Goal: Find specific page/section: Find specific page/section

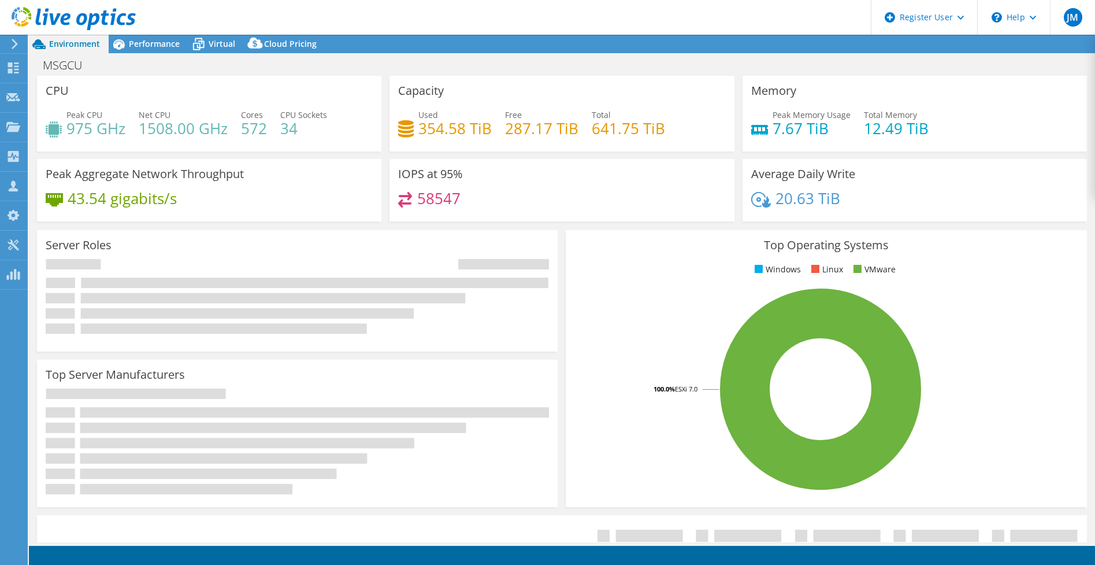
select select "USD"
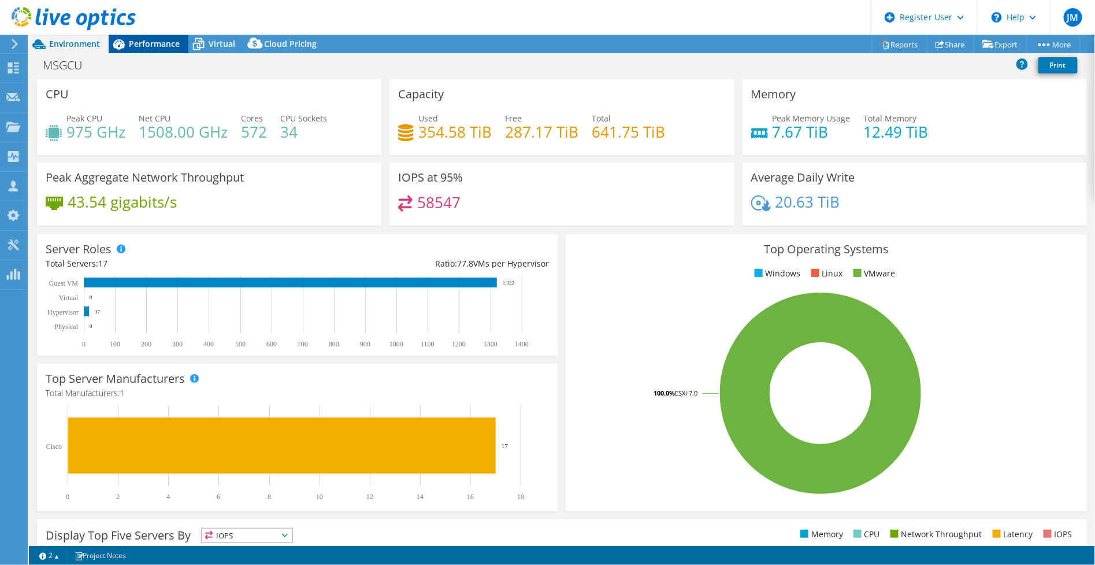
click at [119, 46] on icon at bounding box center [119, 44] width 20 height 20
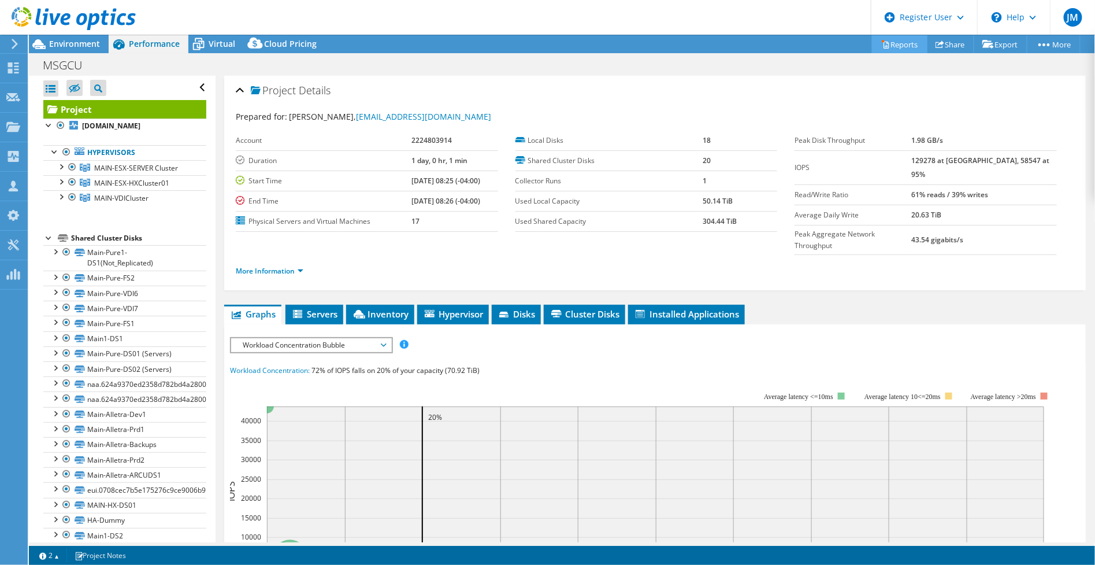
click at [899, 50] on link "Reports" at bounding box center [899, 44] width 55 height 18
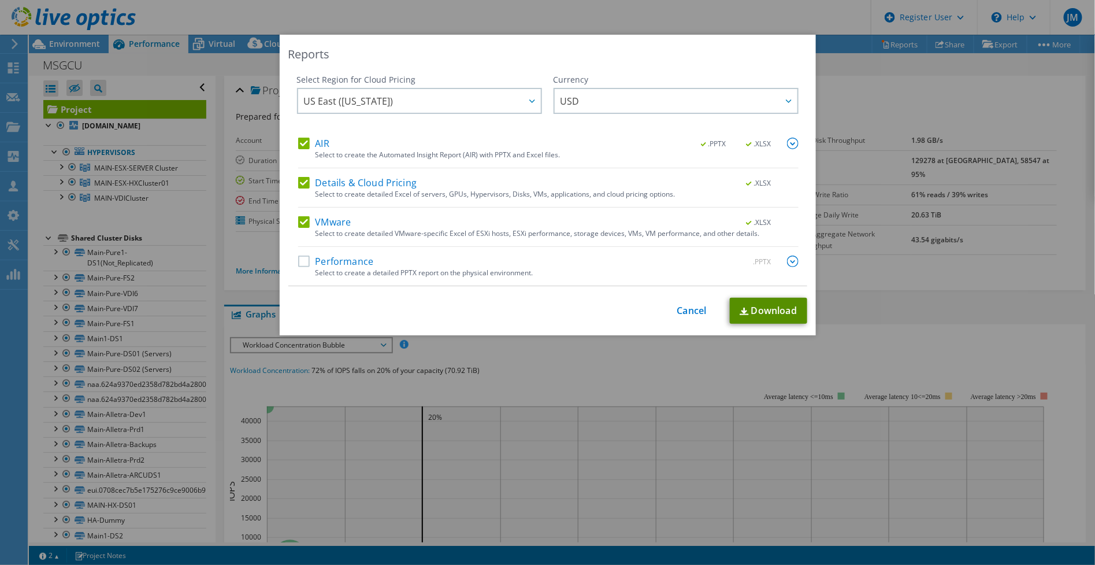
click at [746, 304] on link "Download" at bounding box center [768, 311] width 77 height 26
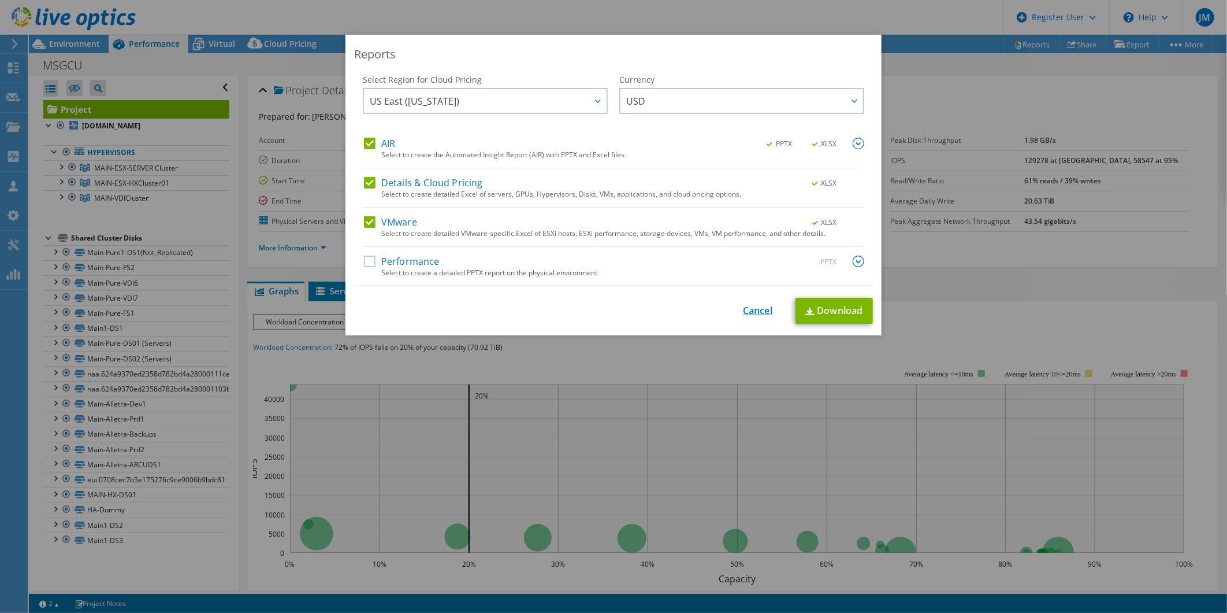
click at [743, 310] on link "Cancel" at bounding box center [757, 310] width 29 height 11
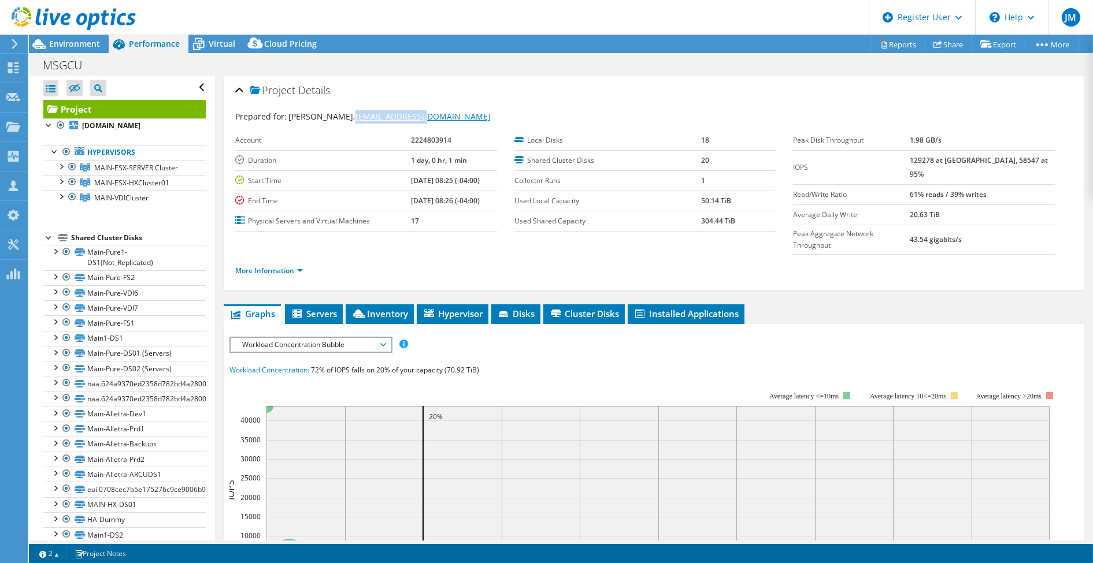
drag, startPoint x: 408, startPoint y: 116, endPoint x: 334, endPoint y: 120, distance: 74.1
click at [334, 120] on div "Prepared for: [PERSON_NAME], [EMAIL_ADDRESS][DOMAIN_NAME]" at bounding box center [653, 116] width 837 height 13
copy link "[EMAIL_ADDRESS][DOMAIN_NAME]"
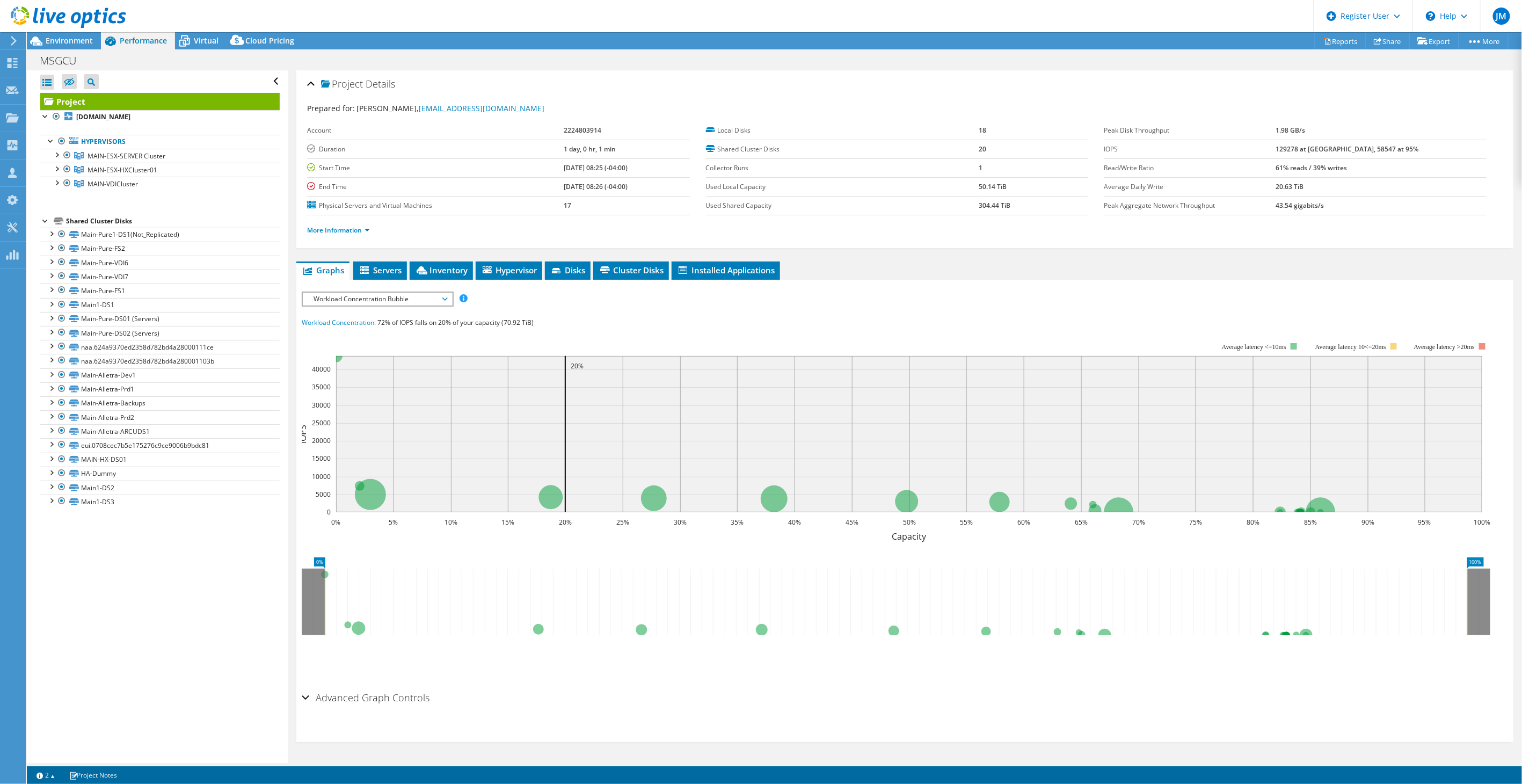
click at [11, 44] on icon at bounding box center [13, 41] width 8 height 9
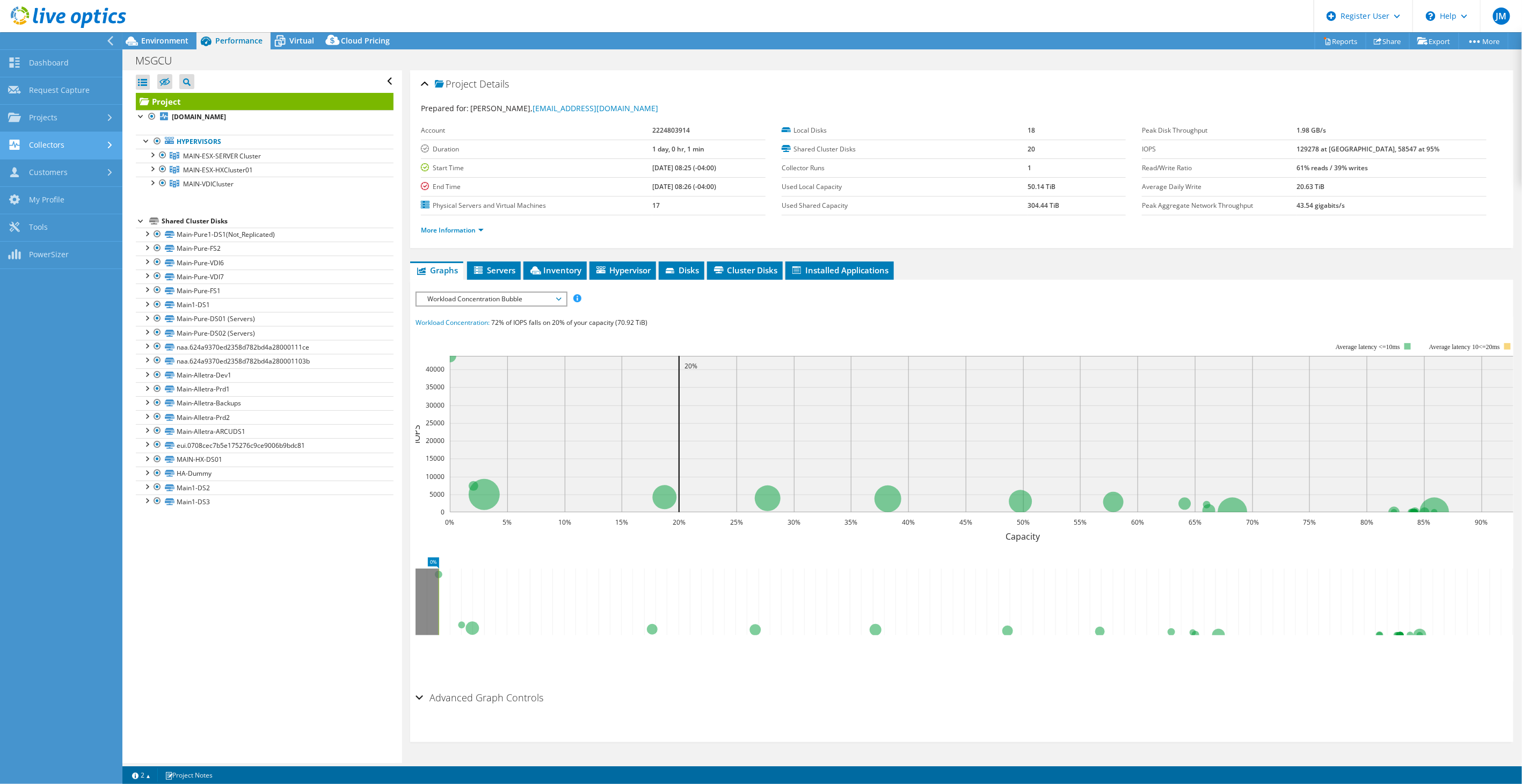
click at [59, 151] on link "Collectors" at bounding box center [61, 145] width 123 height 27
click at [57, 115] on link "Projects" at bounding box center [61, 118] width 123 height 27
click at [64, 147] on link "Search Projects" at bounding box center [61, 145] width 123 height 27
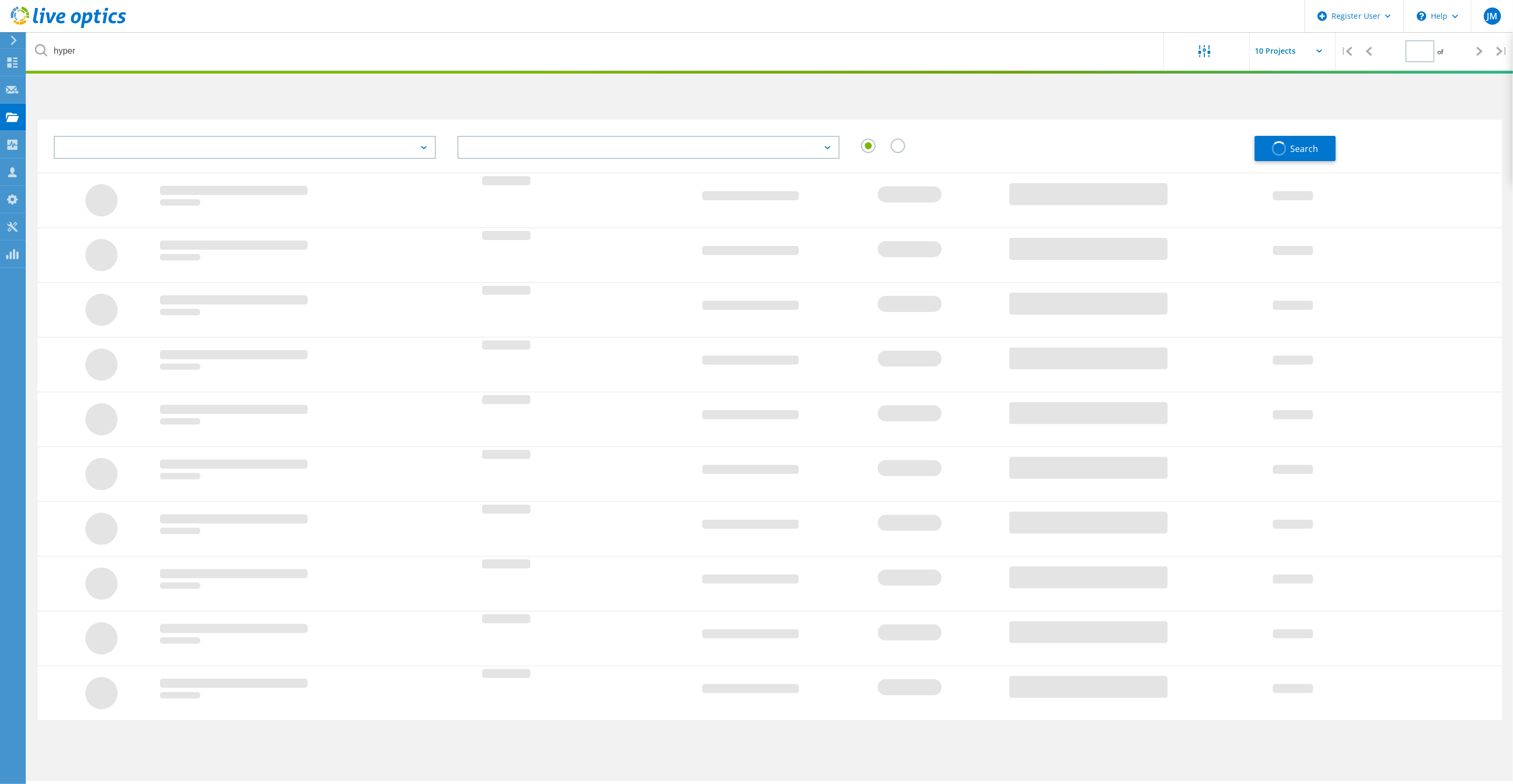
type input "1"
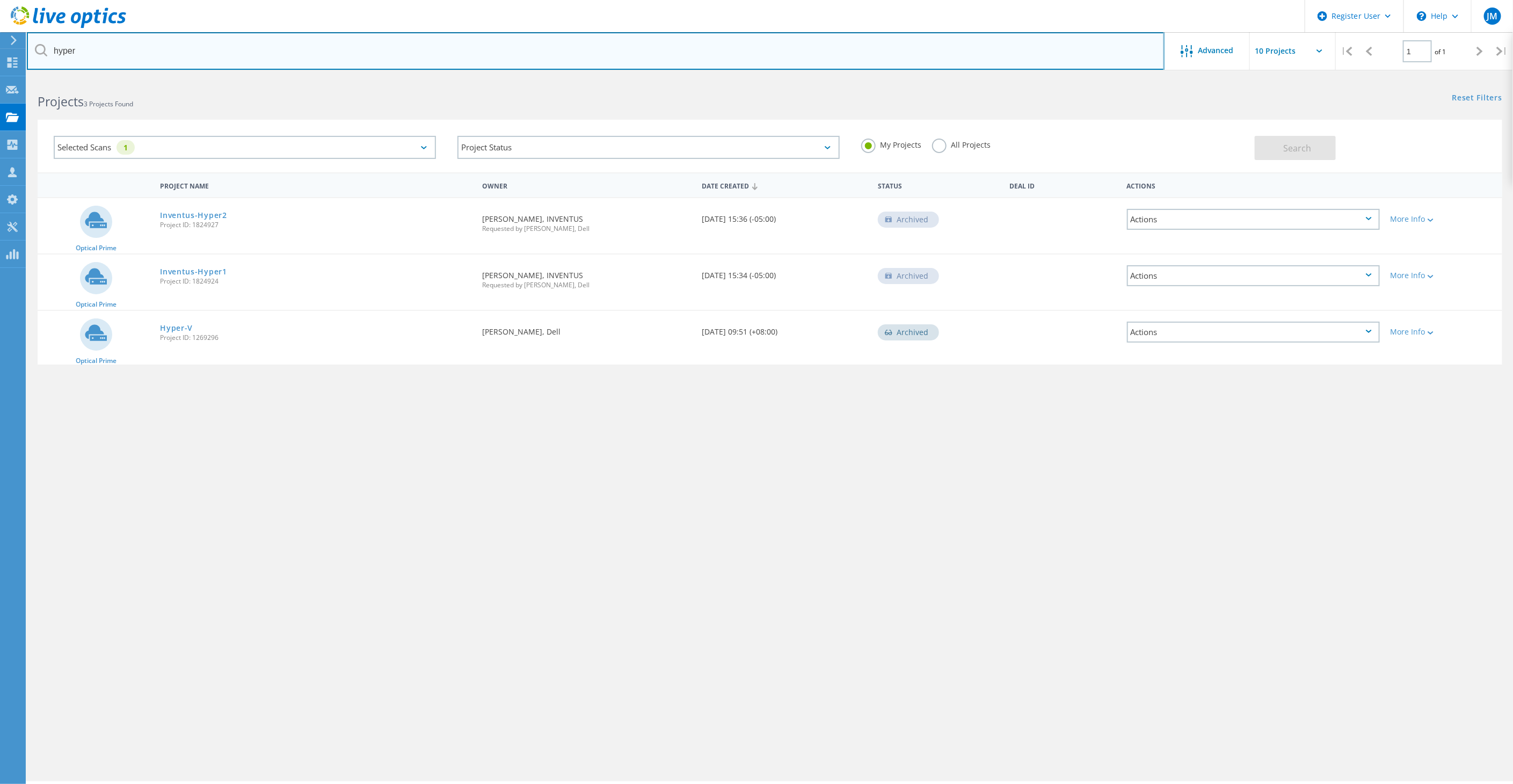
click at [182, 61] on input "hyper" at bounding box center [596, 51] width 1138 height 37
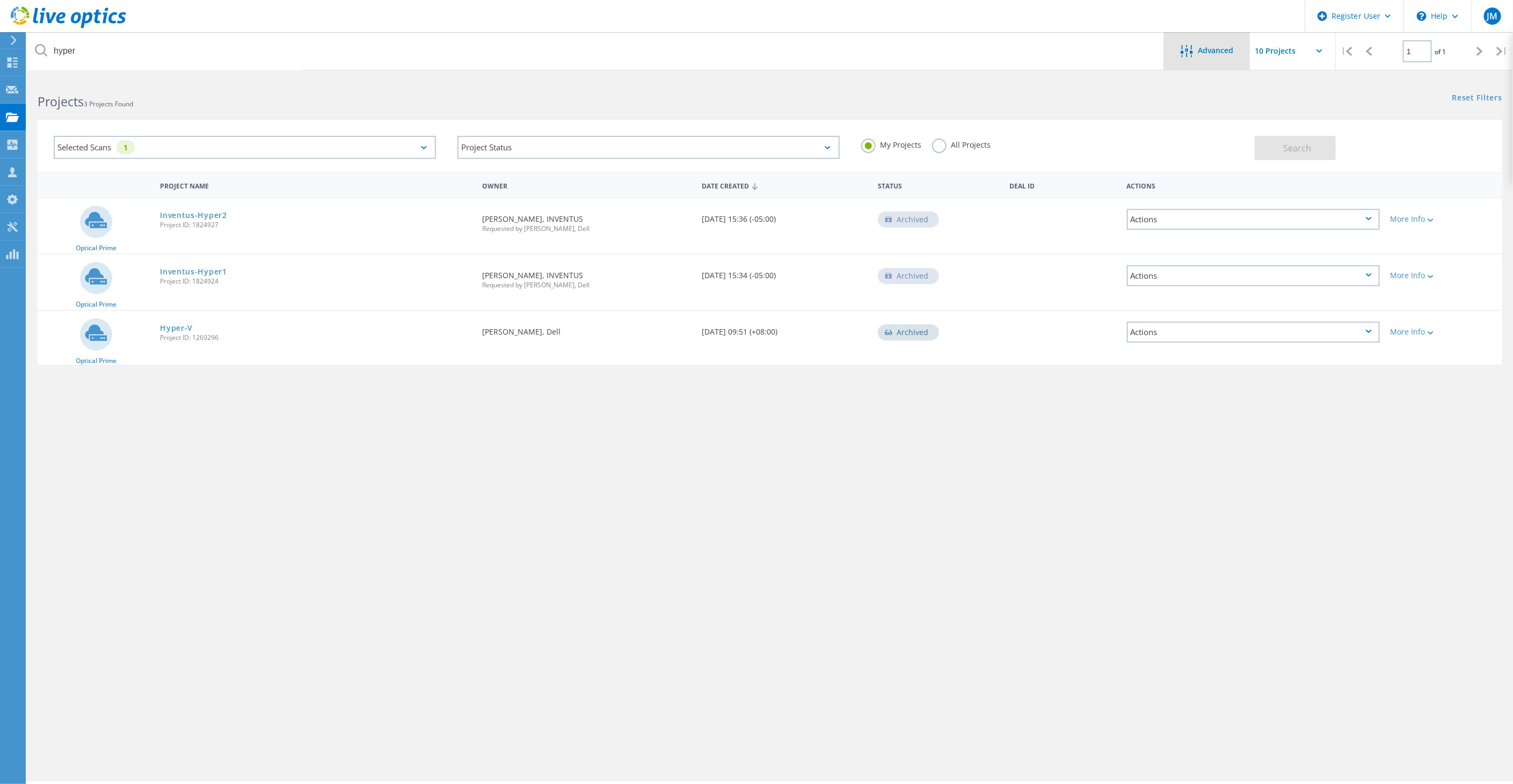
click at [1185, 50] on icon at bounding box center [1187, 51] width 12 height 12
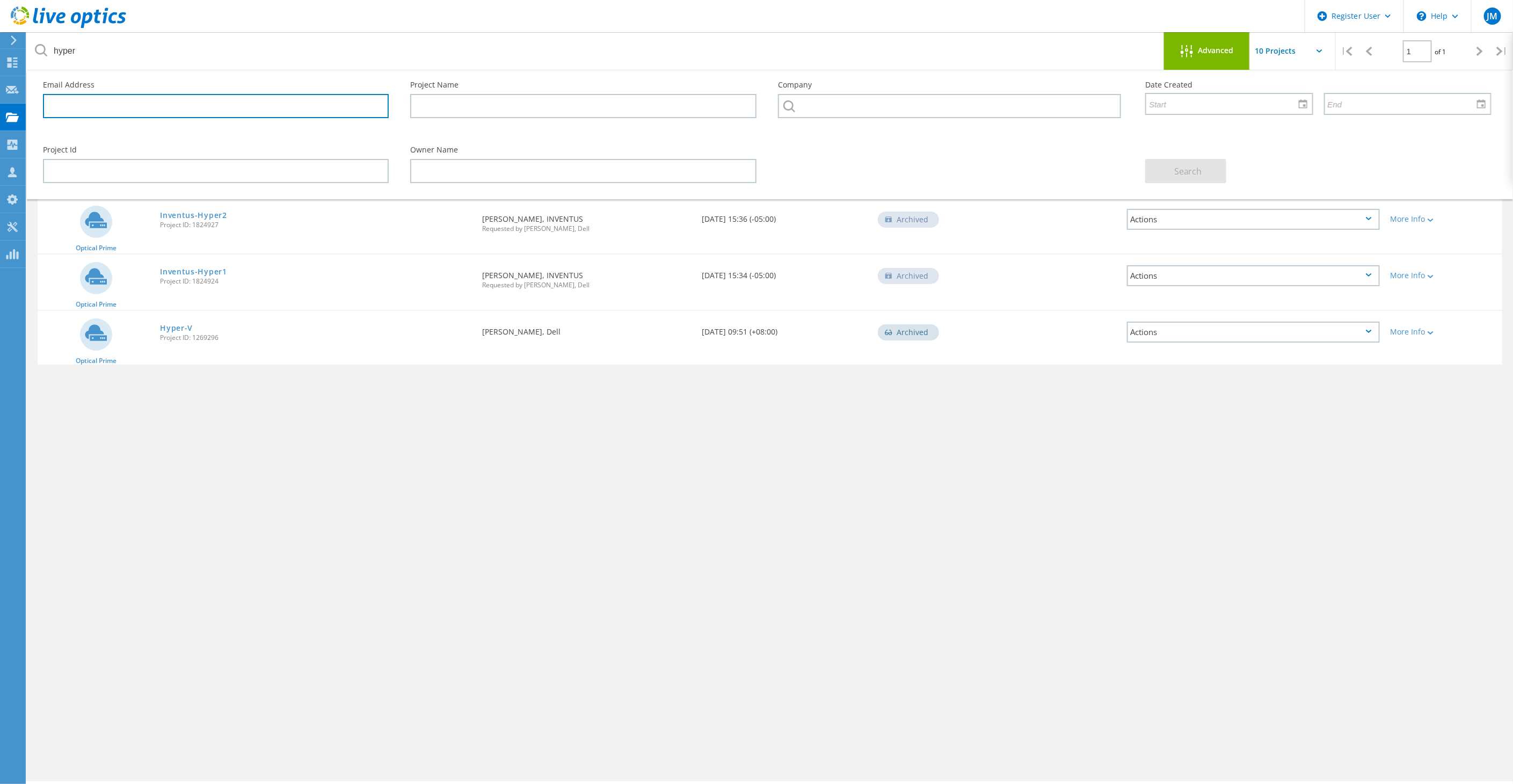
click at [69, 98] on input "text" at bounding box center [216, 106] width 346 height 24
paste input "[EMAIL_ADDRESS][DOMAIN_NAME]"
type input "[EMAIL_ADDRESS][DOMAIN_NAME]"
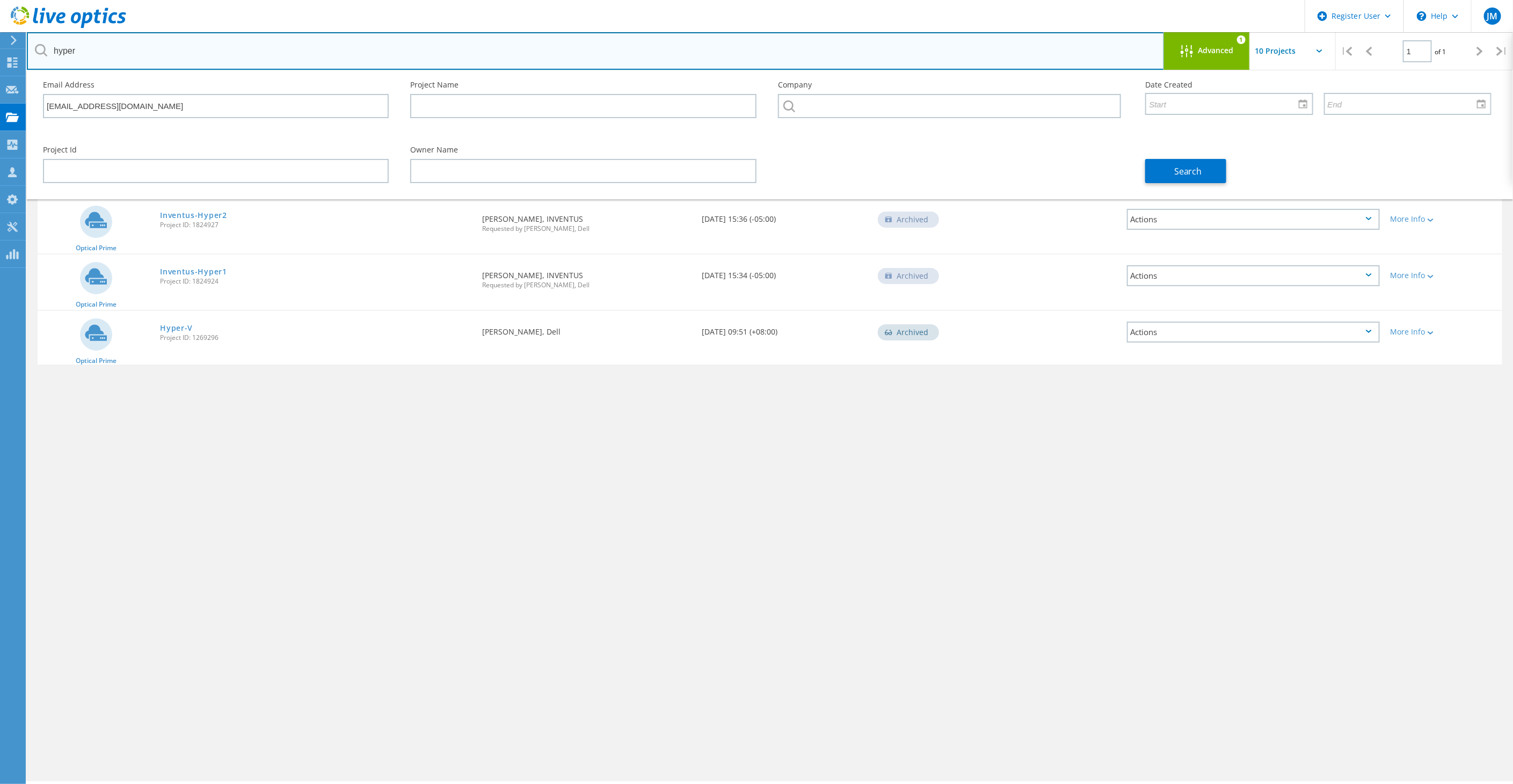
drag, startPoint x: 92, startPoint y: 54, endPoint x: 56, endPoint y: 53, distance: 36.0
click at [56, 53] on input "hyper" at bounding box center [596, 51] width 1138 height 37
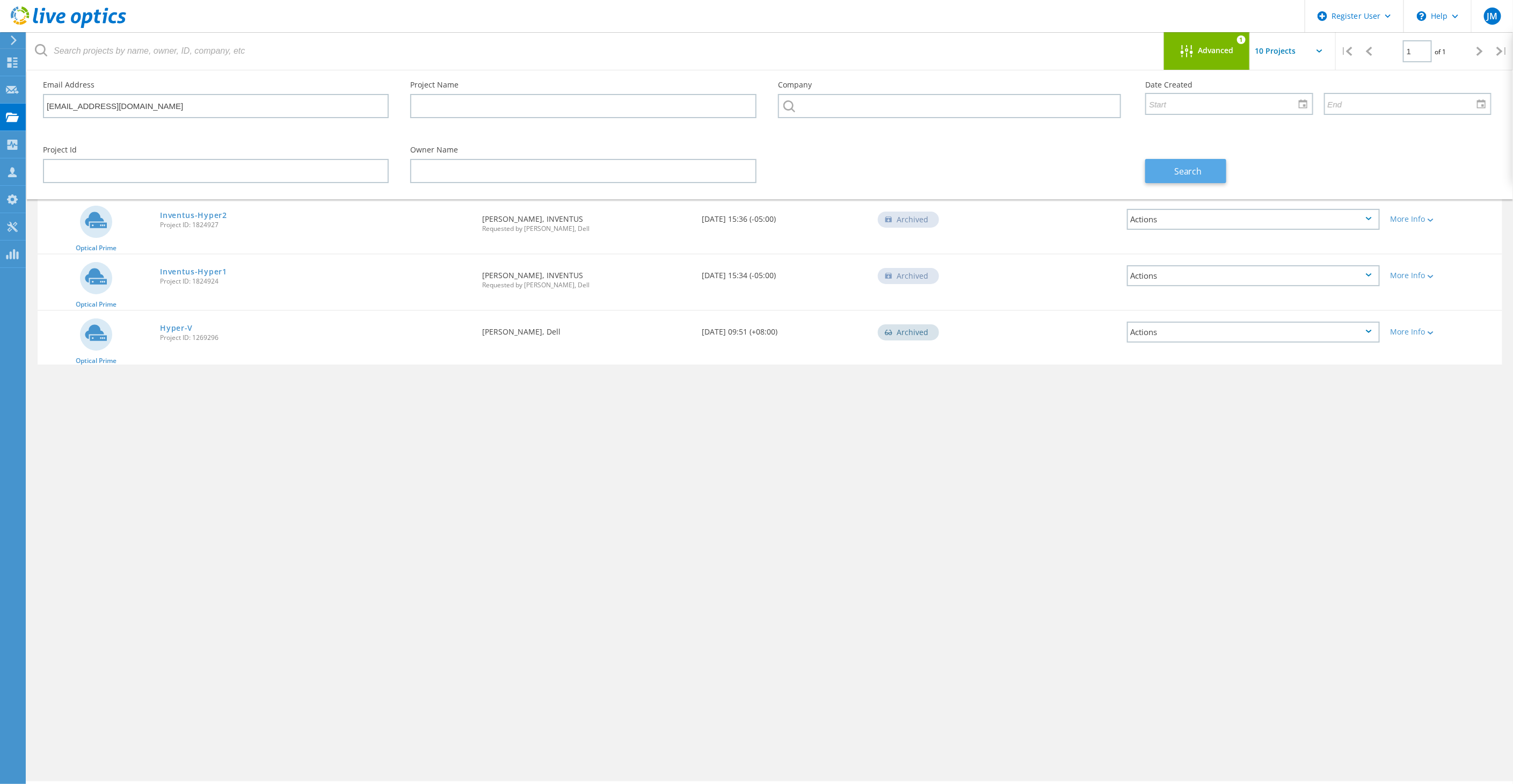
click at [1193, 171] on span "Search" at bounding box center [1189, 171] width 28 height 12
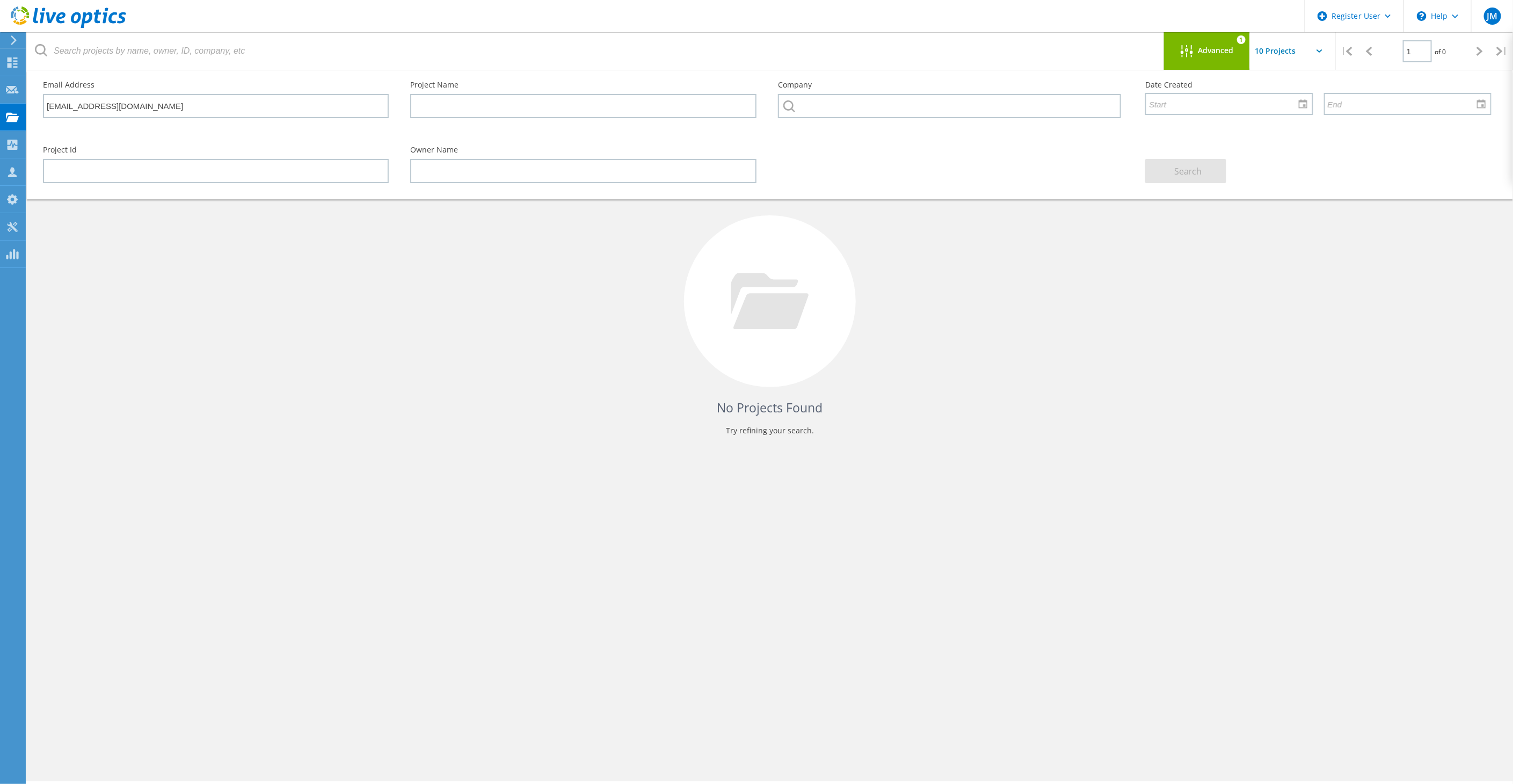
click at [1212, 50] on span "Advanced" at bounding box center [1217, 50] width 35 height 7
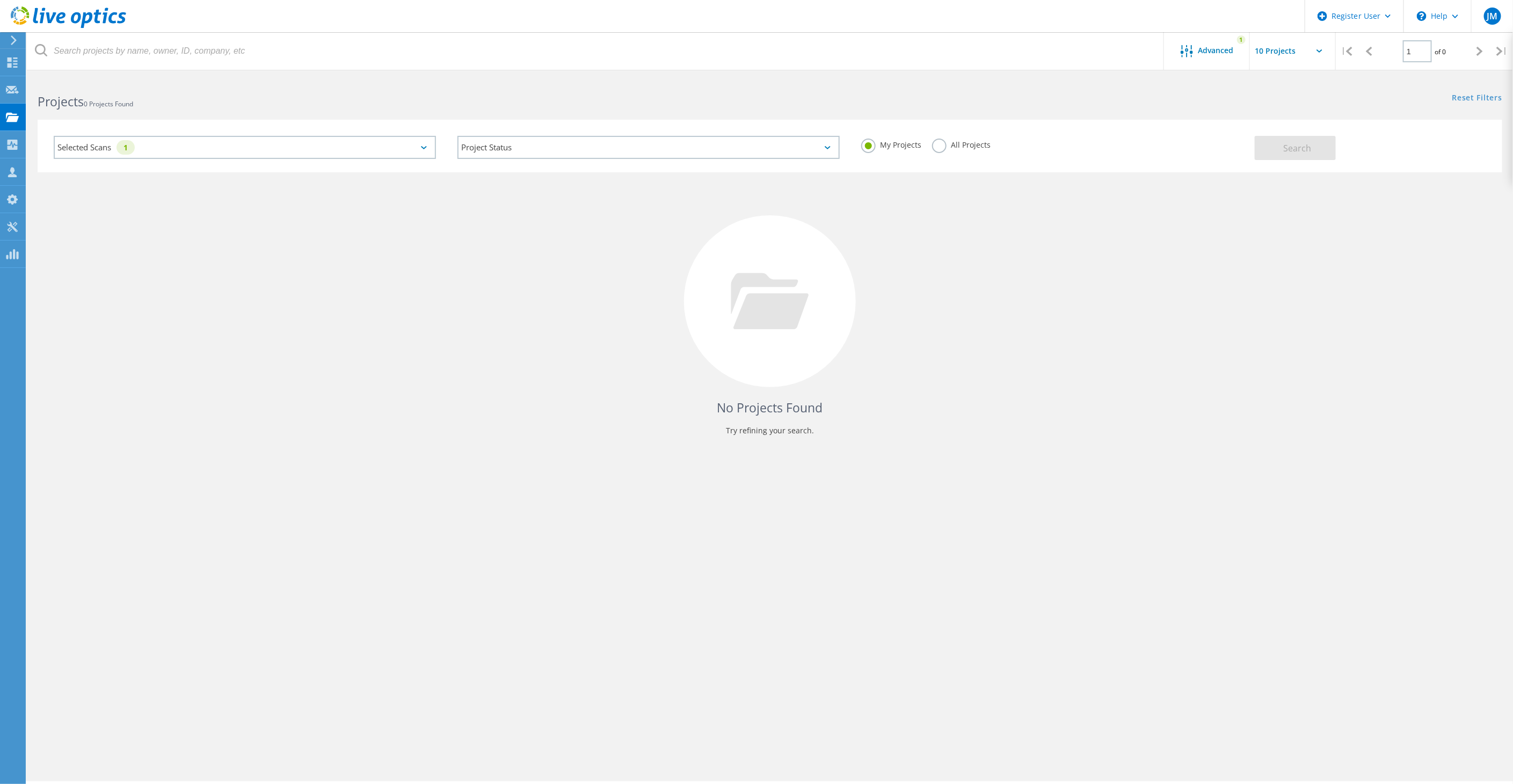
click at [939, 142] on label "All Projects" at bounding box center [961, 143] width 59 height 10
click at [0, 0] on input "All Projects" at bounding box center [0, 0] width 0 height 0
click at [1312, 152] on button "Search" at bounding box center [1296, 148] width 81 height 24
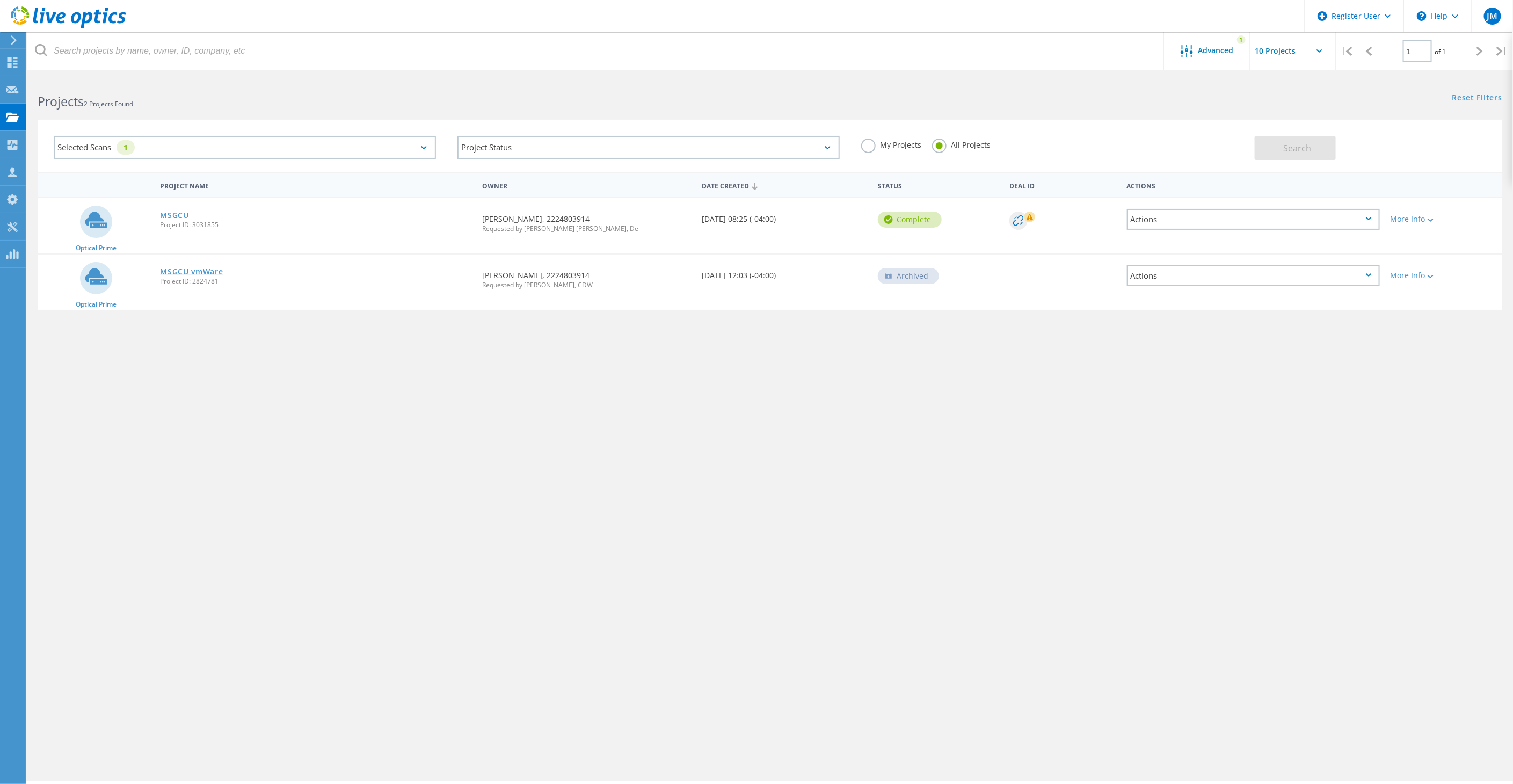
click at [171, 271] on link "MSGCU vmWare" at bounding box center [191, 271] width 63 height 7
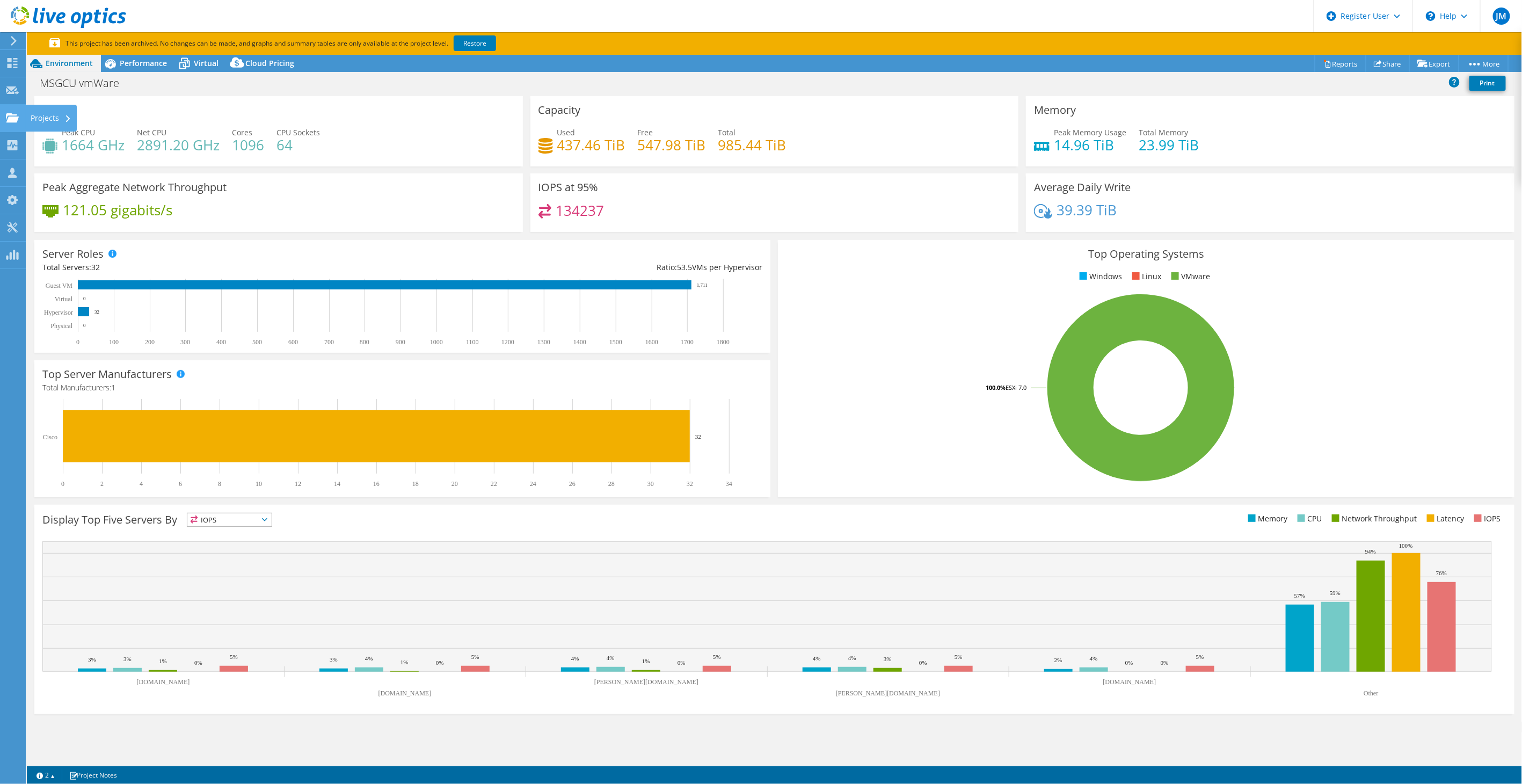
click at [10, 124] on div at bounding box center [12, 119] width 13 height 12
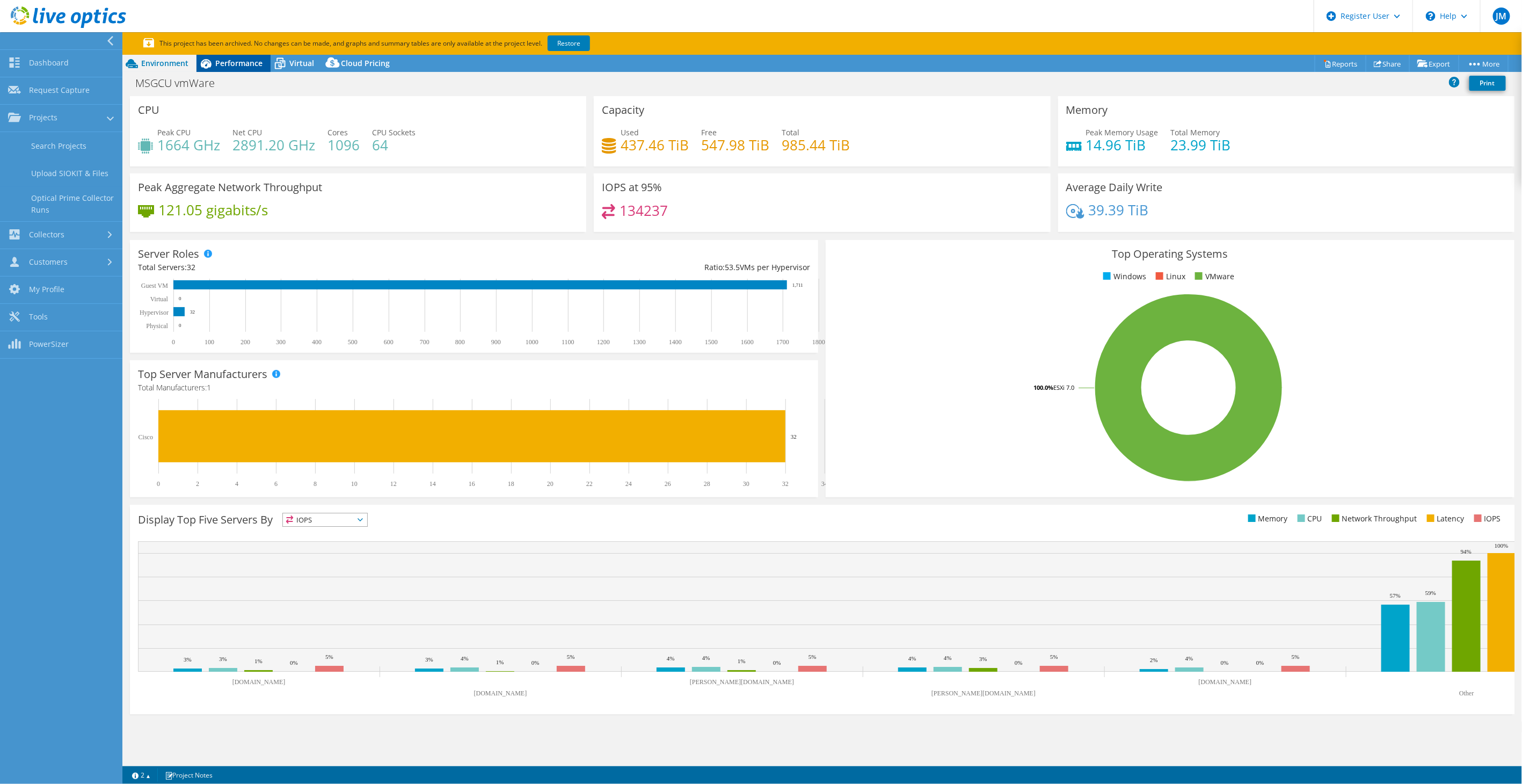
click at [243, 70] on div "Performance" at bounding box center [234, 63] width 74 height 17
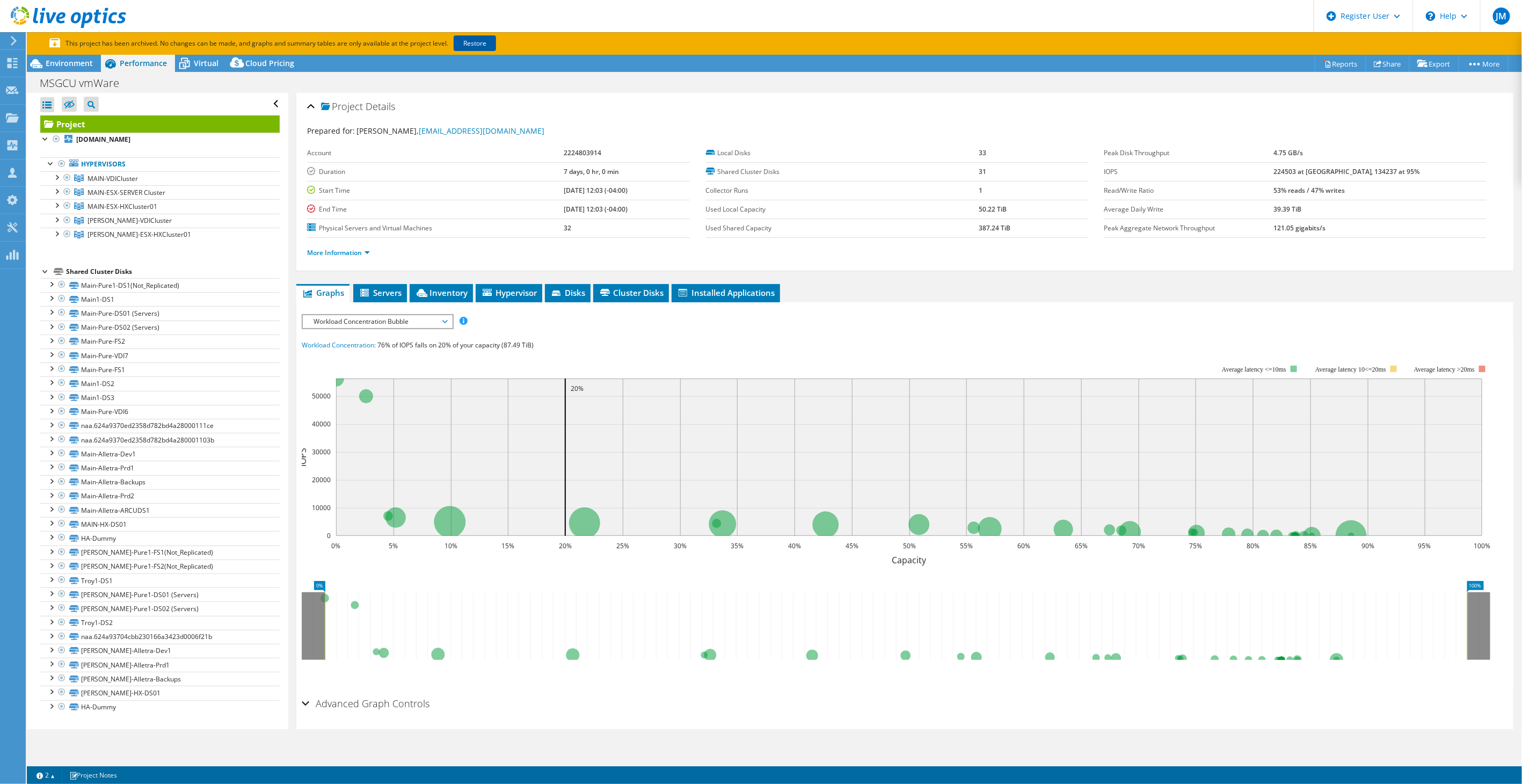
click at [488, 46] on link "Restore" at bounding box center [475, 43] width 43 height 16
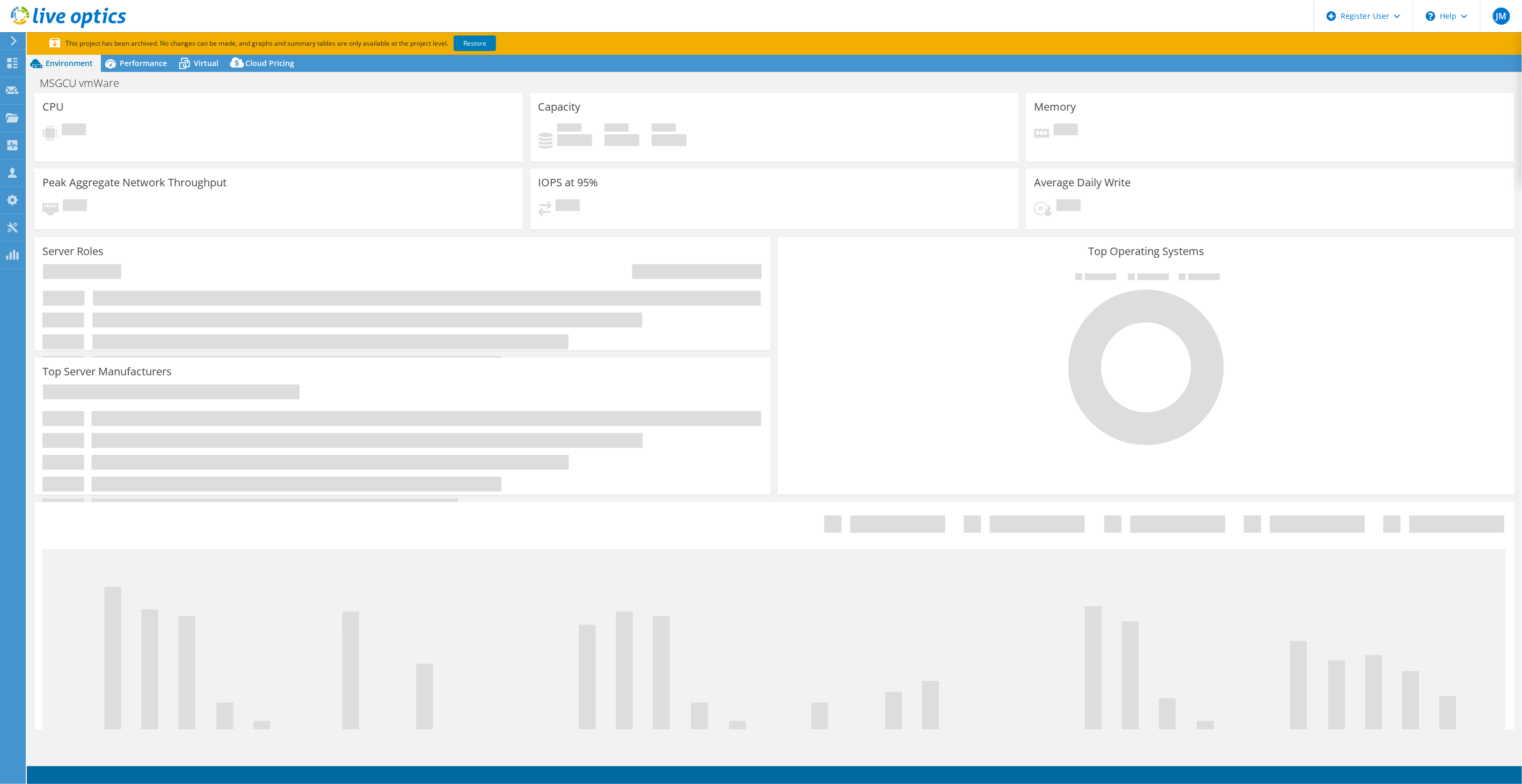
select select "USD"
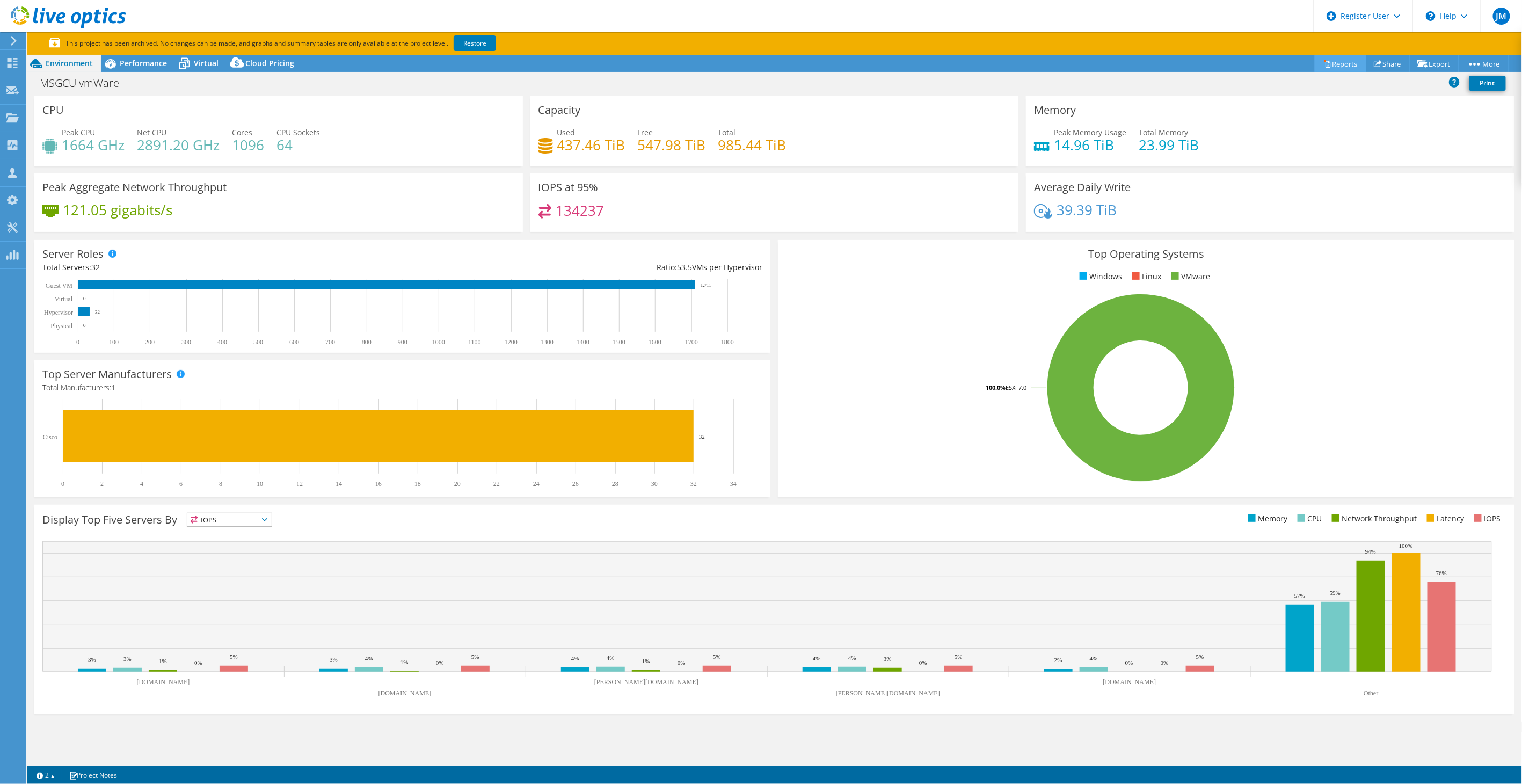
click at [1341, 63] on link "Reports" at bounding box center [1340, 64] width 51 height 17
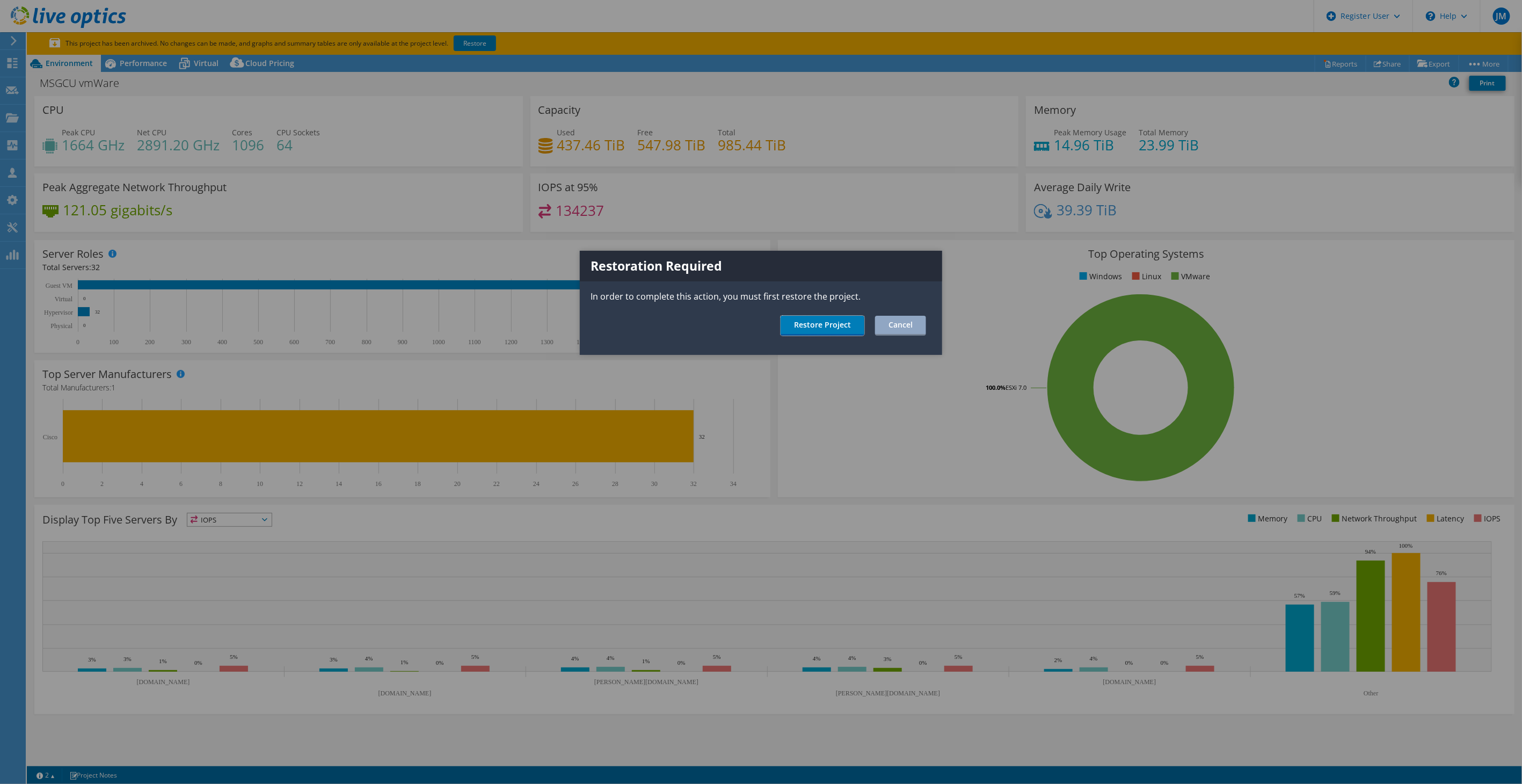
click at [807, 323] on link "Restore Project" at bounding box center [822, 325] width 84 height 20
